Goal: Task Accomplishment & Management: Complete application form

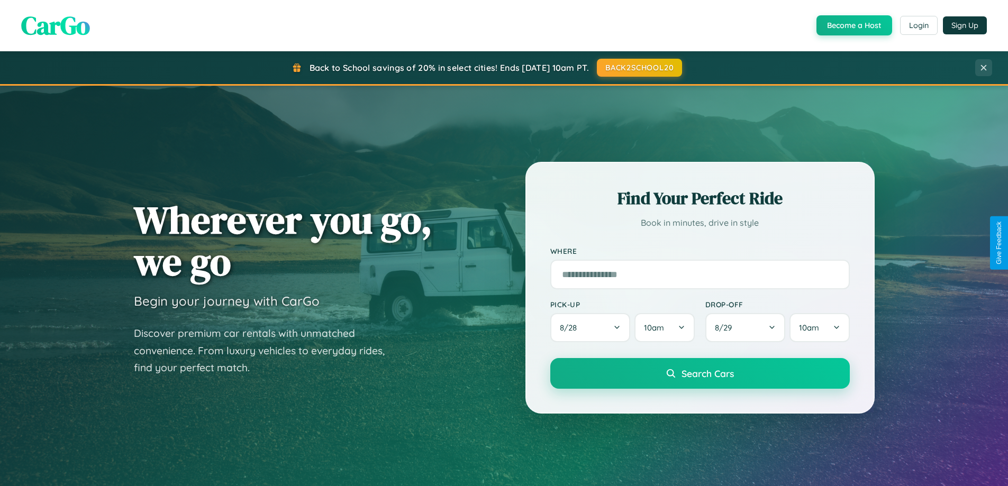
scroll to position [456, 0]
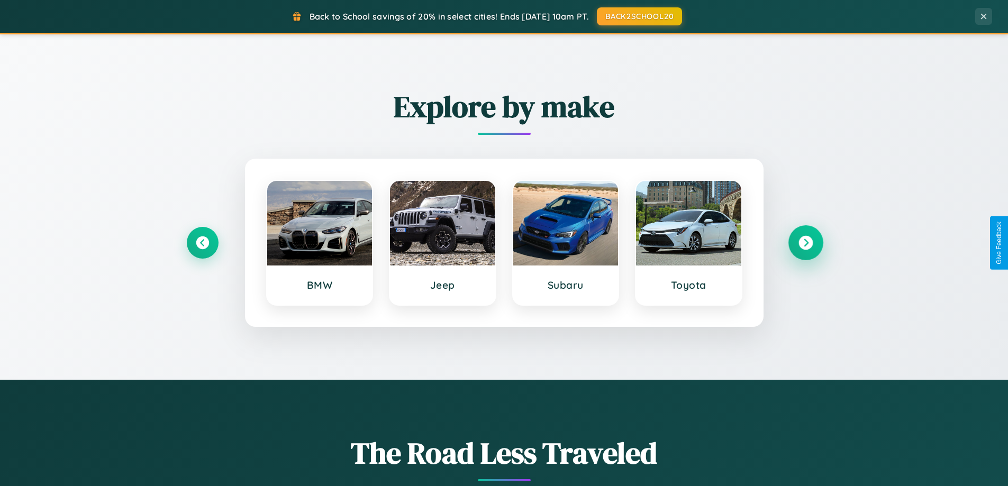
click at [805, 243] on icon at bounding box center [805, 243] width 14 height 14
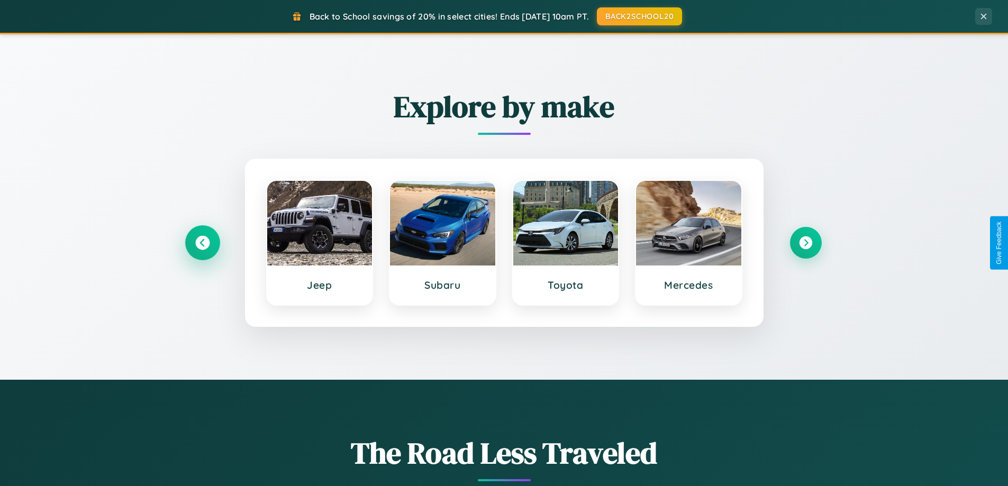
click at [202, 243] on icon at bounding box center [202, 243] width 14 height 14
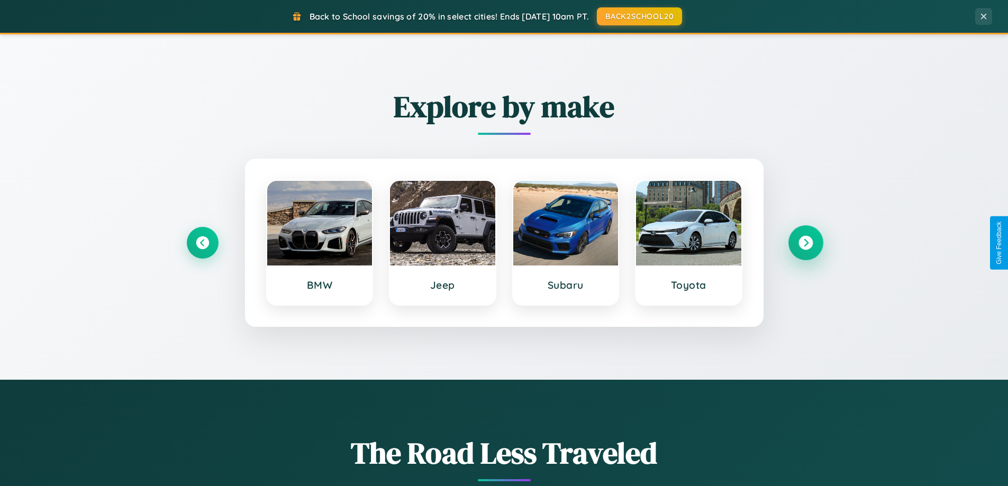
click at [805, 243] on icon at bounding box center [805, 243] width 14 height 14
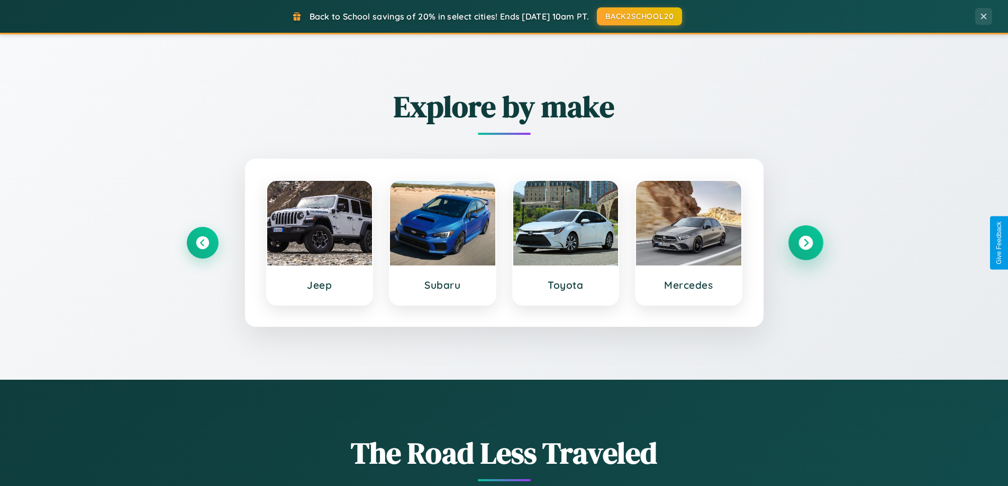
click at [805, 243] on icon at bounding box center [805, 243] width 14 height 14
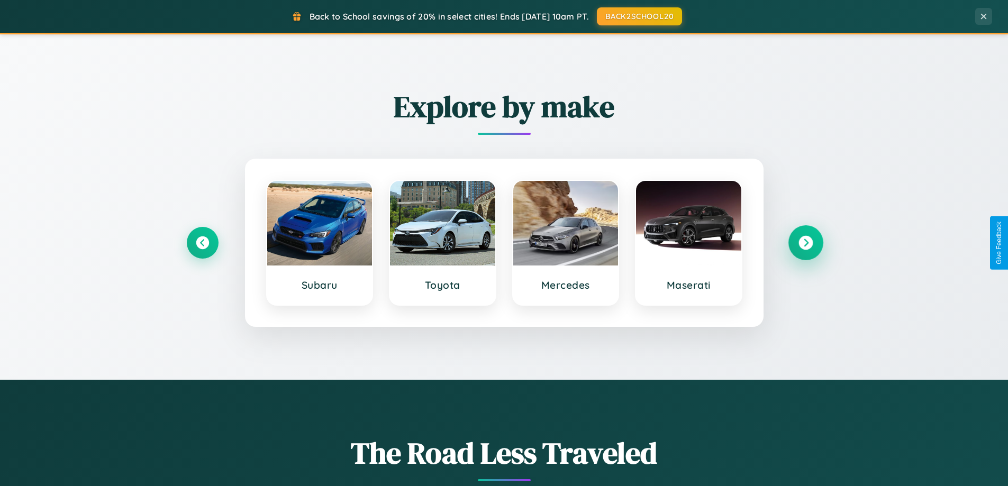
scroll to position [2035, 0]
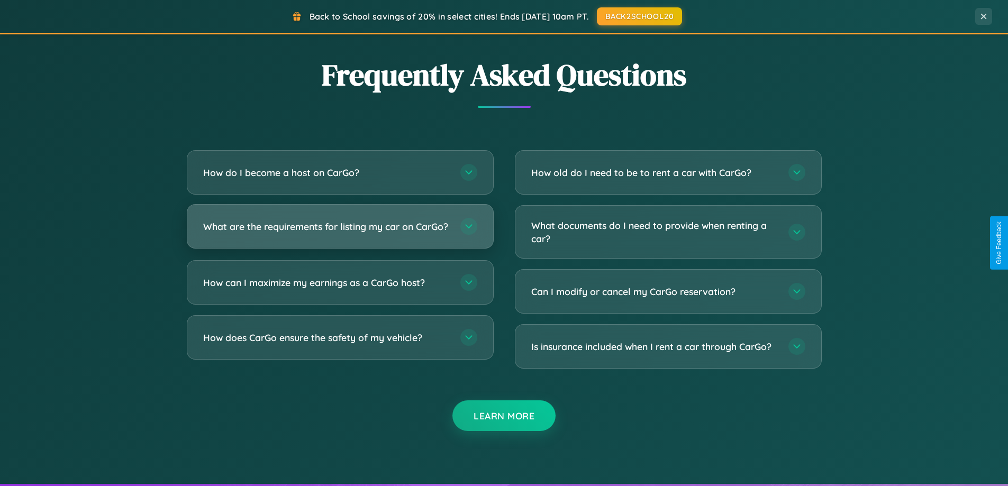
click at [340, 232] on h3 "What are the requirements for listing my car on CarGo?" at bounding box center [326, 226] width 246 height 13
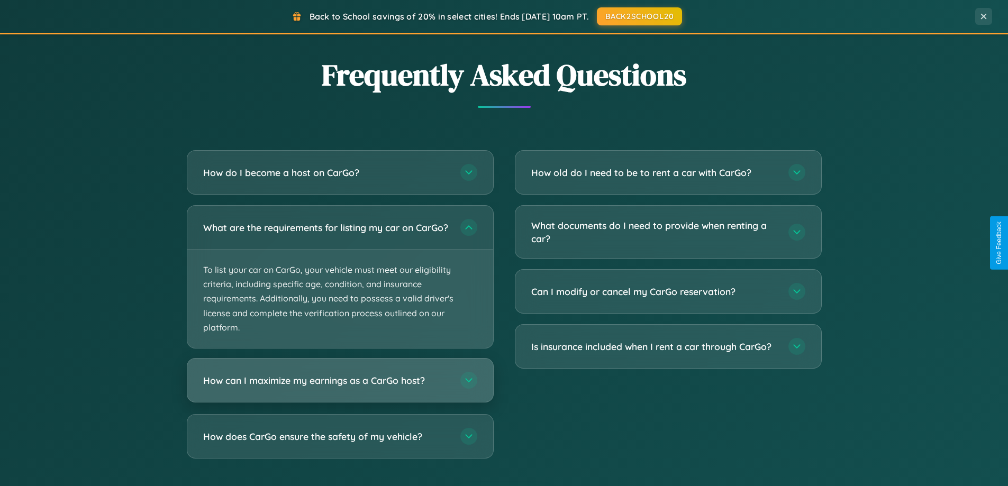
click at [340, 387] on h3 "How can I maximize my earnings as a CarGo host?" at bounding box center [326, 380] width 246 height 13
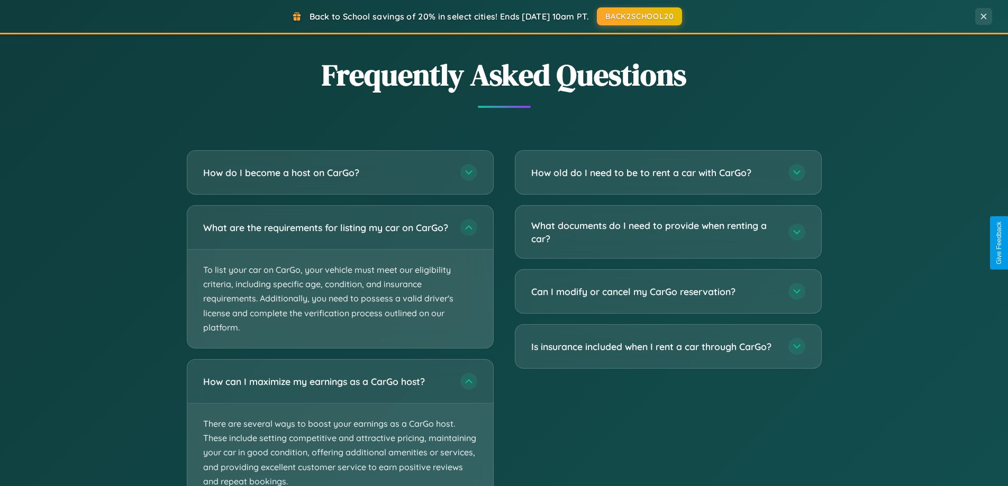
scroll to position [0, 0]
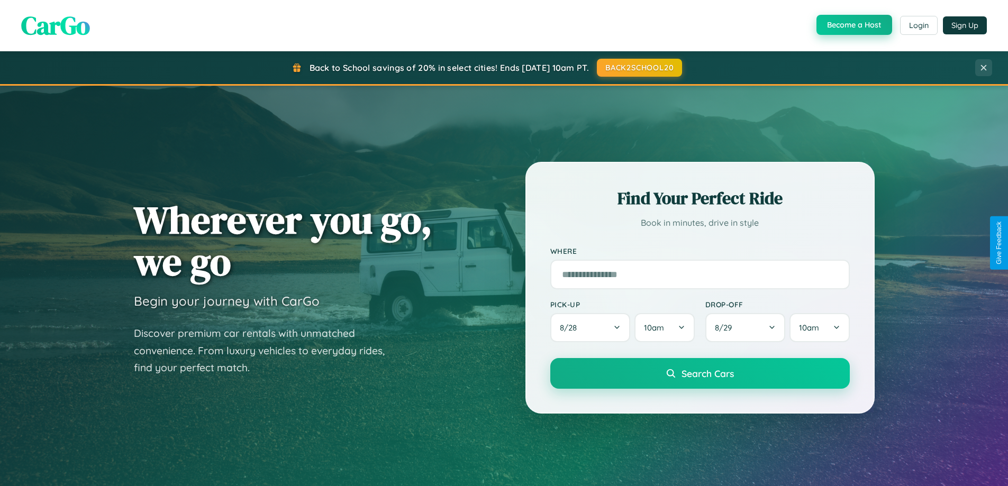
click at [853, 25] on button "Become a Host" at bounding box center [854, 25] width 76 height 20
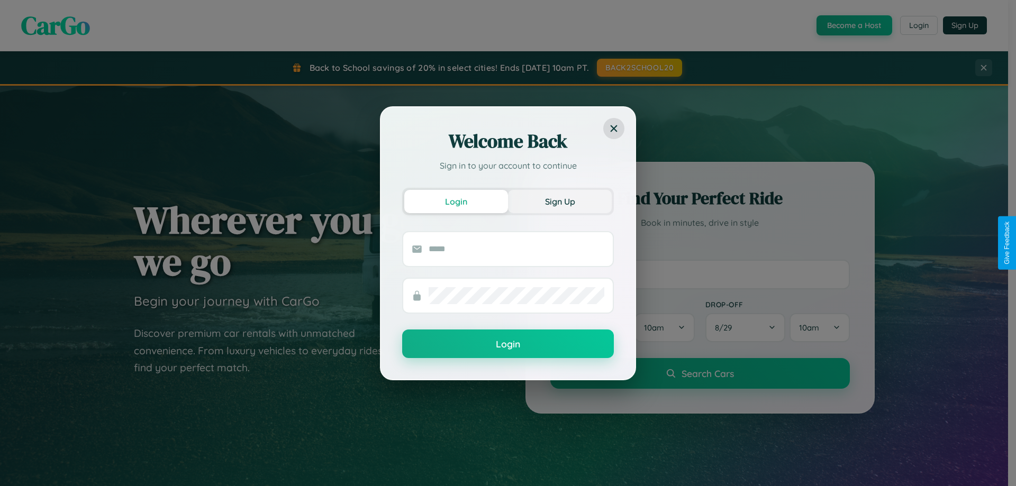
click at [560, 201] on button "Sign Up" at bounding box center [560, 201] width 104 height 23
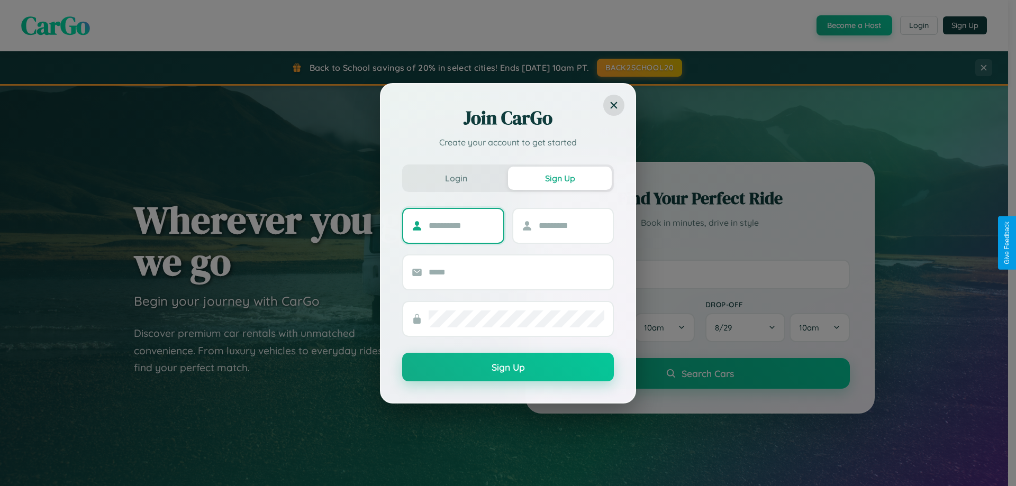
click at [461, 225] on input "text" at bounding box center [461, 225] width 66 height 17
type input "****"
click at [571, 225] on input "text" at bounding box center [571, 225] width 66 height 17
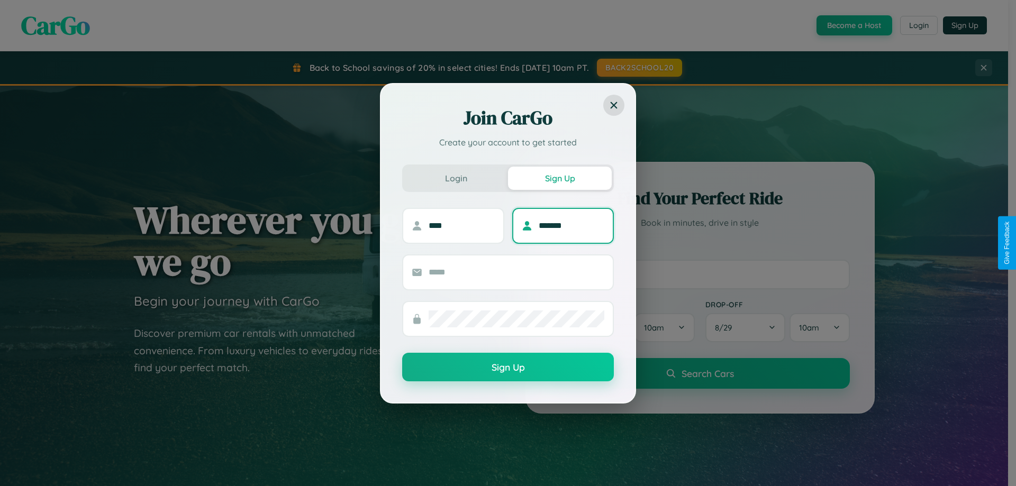
type input "*******"
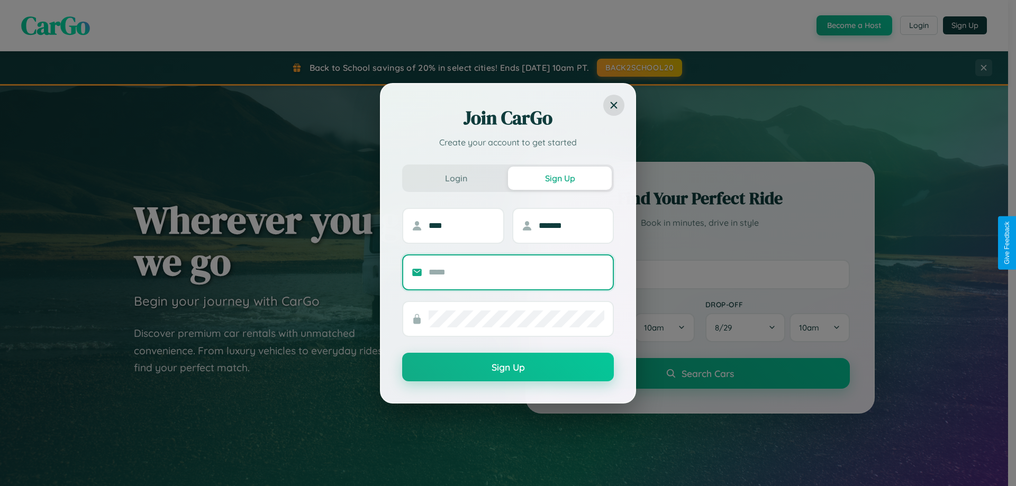
click at [516, 272] on input "text" at bounding box center [516, 272] width 176 height 17
type input "**********"
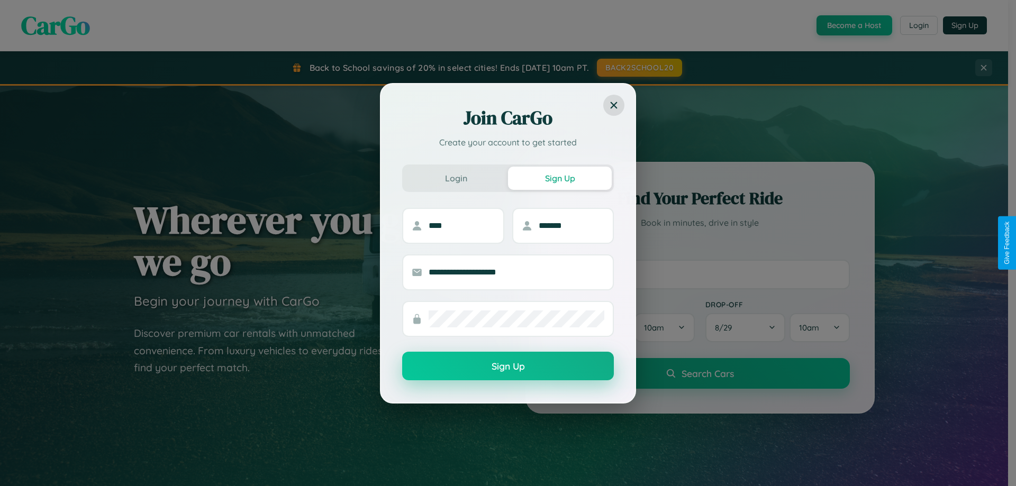
click at [508, 367] on button "Sign Up" at bounding box center [508, 366] width 212 height 29
